Goal: Transaction & Acquisition: Book appointment/travel/reservation

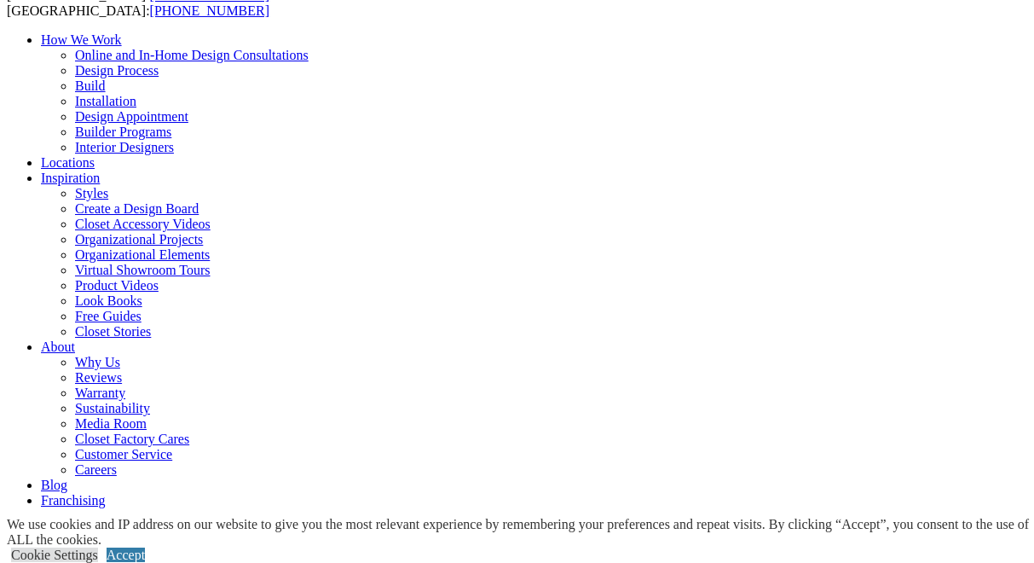
scroll to position [170, 0]
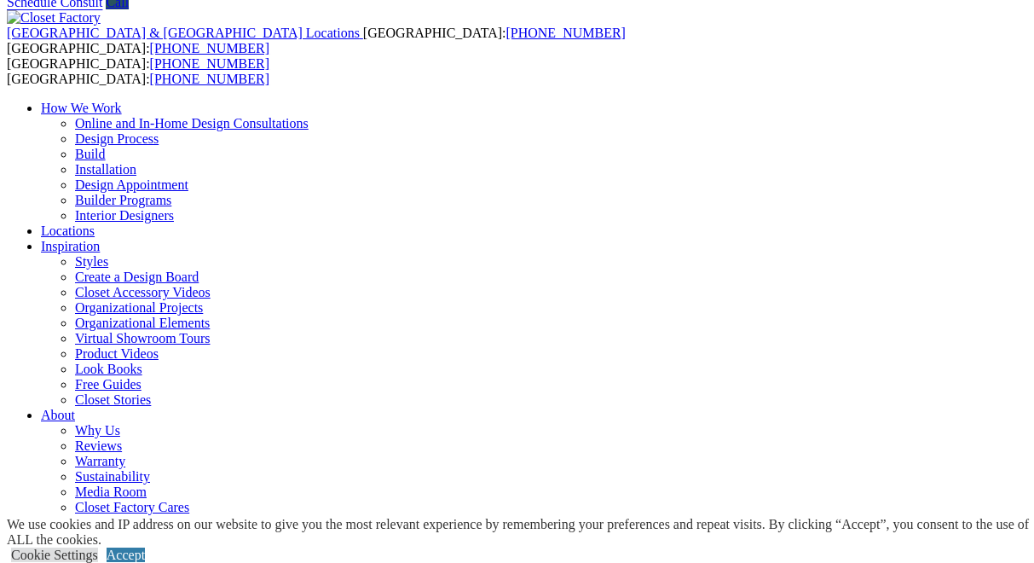
scroll to position [0, 0]
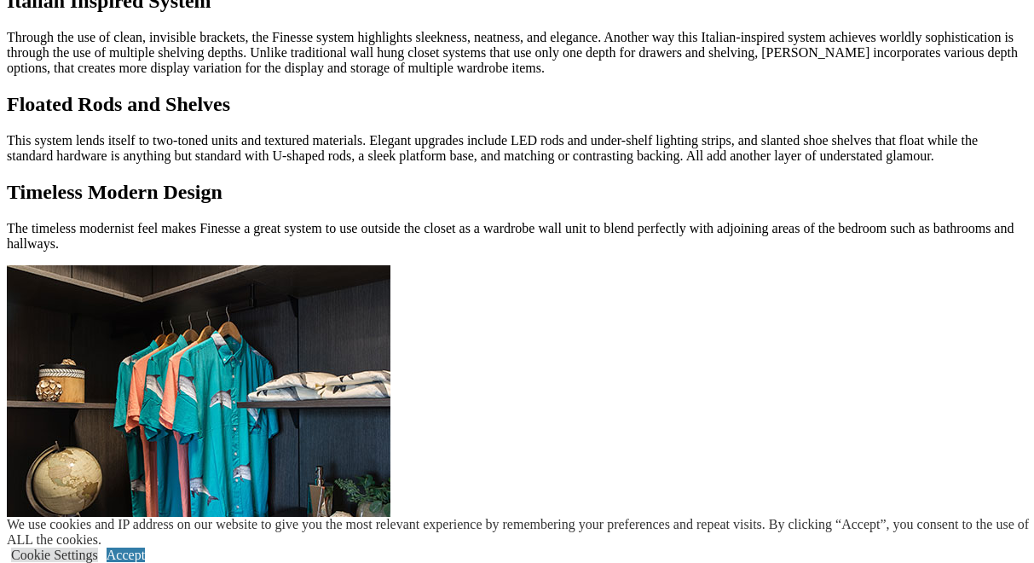
scroll to position [1432, 0]
